Goal: Find specific page/section: Find specific page/section

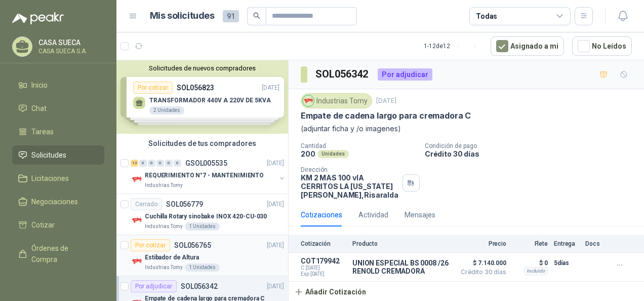
click at [237, 254] on div "Estibador de Altura" at bounding box center [214, 257] width 139 height 12
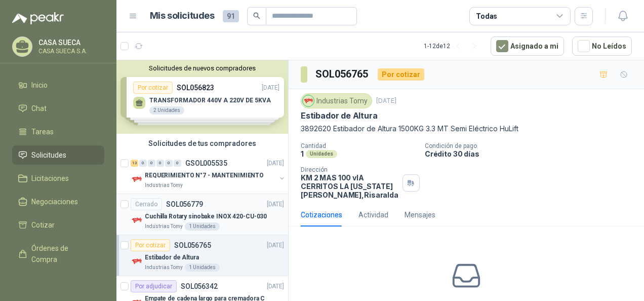
click at [242, 227] on div "Industrias Tomy 1 Unidades" at bounding box center [214, 226] width 139 height 8
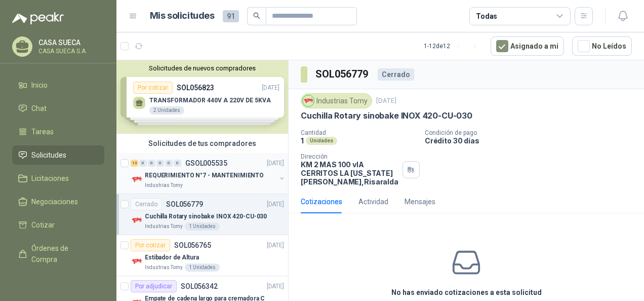
click at [223, 187] on div "Industrias Tomy" at bounding box center [210, 185] width 131 height 8
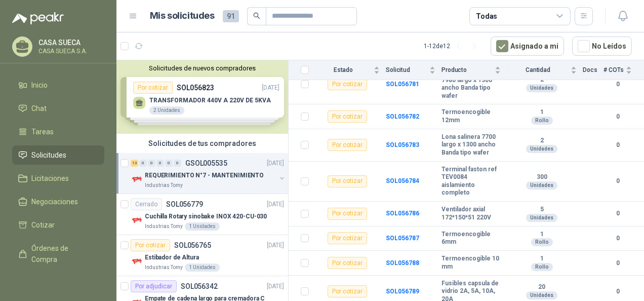
scroll to position [294, 0]
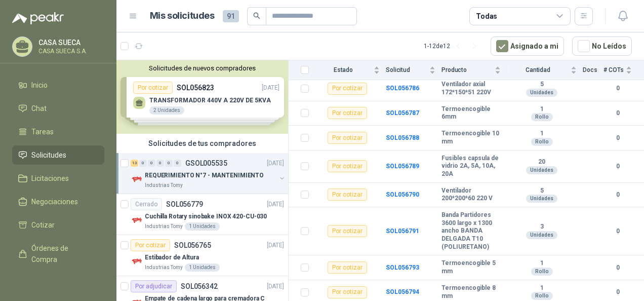
click at [179, 86] on div "Solicitudes de nuevos compradores Por cotizar SOL056823 [DATE] TRANSFORMADOR 44…" at bounding box center [203, 96] width 172 height 73
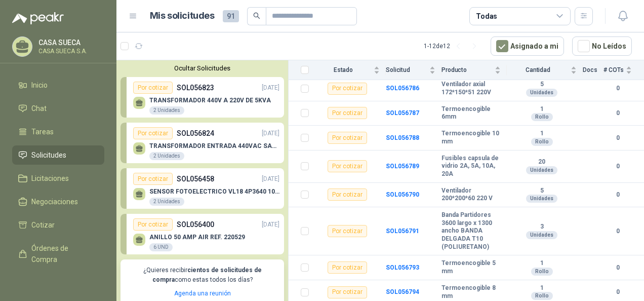
click at [197, 66] on button "Ocultar Solicitudes" at bounding box center [203, 68] width 164 height 8
